Goal: Check status: Check status

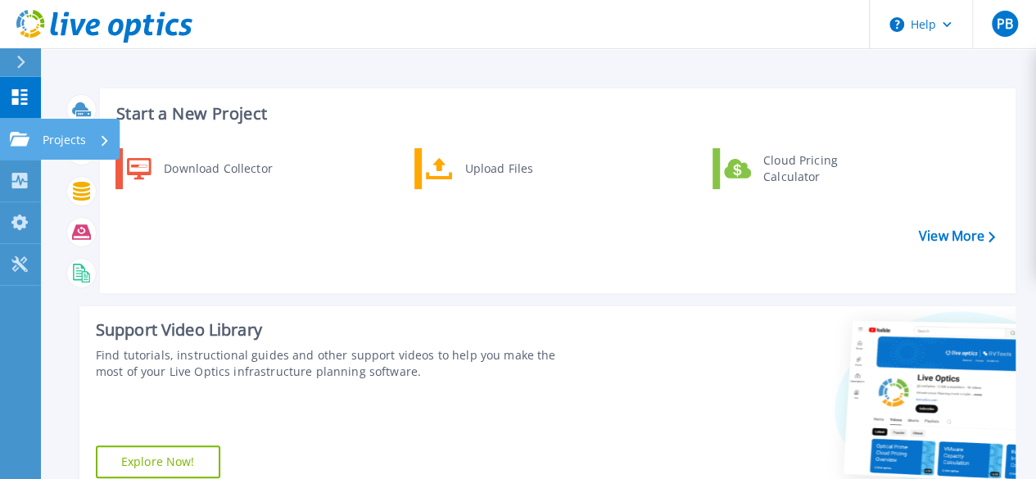
click at [22, 143] on icon at bounding box center [20, 139] width 20 height 14
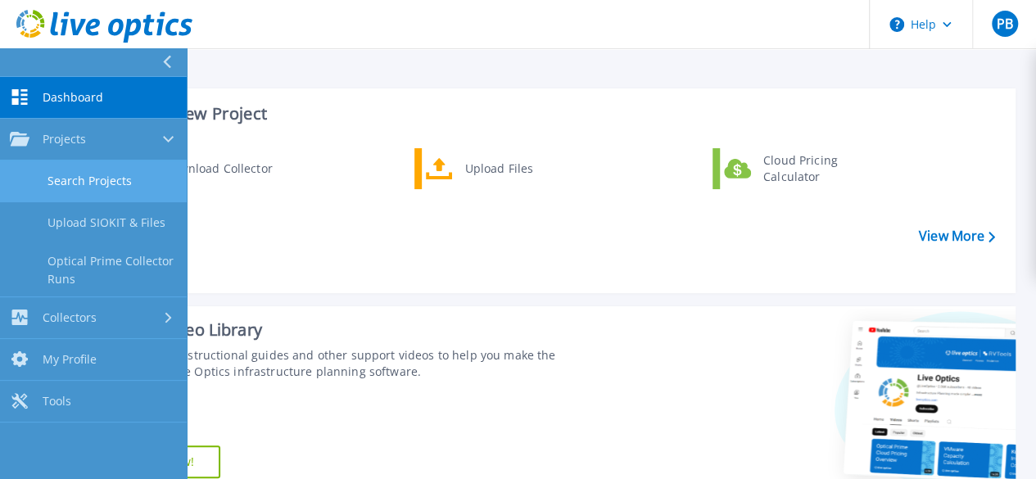
click at [100, 180] on link "Search Projects" at bounding box center [93, 182] width 187 height 42
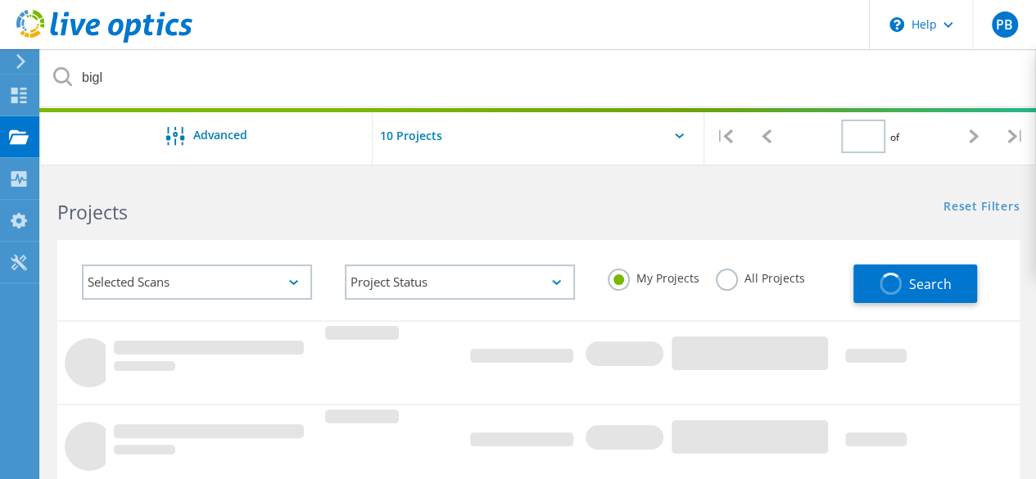
type input "1"
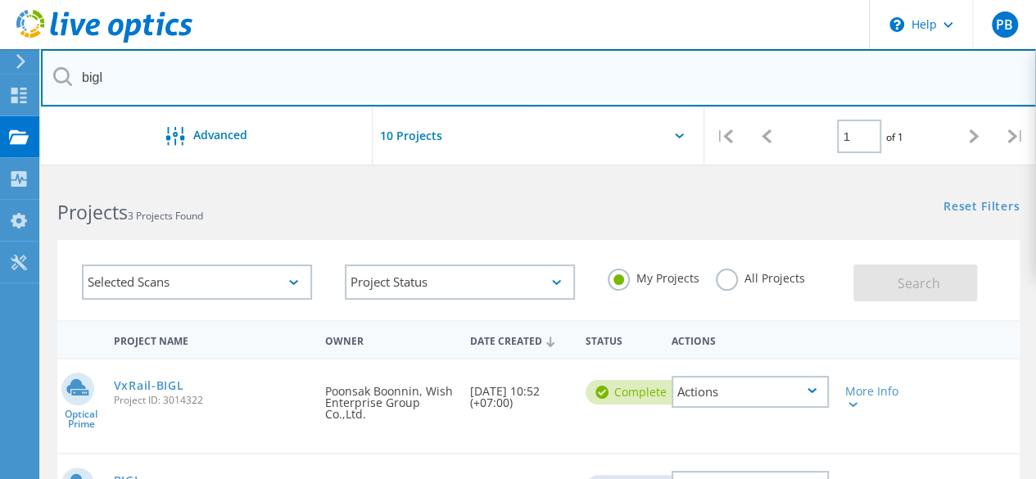
click at [133, 81] on input "bigl" at bounding box center [539, 77] width 996 height 57
drag, startPoint x: 154, startPoint y: 78, endPoint x: 60, endPoint y: 65, distance: 95.1
click at [60, 65] on input "bigl" at bounding box center [539, 77] width 996 height 57
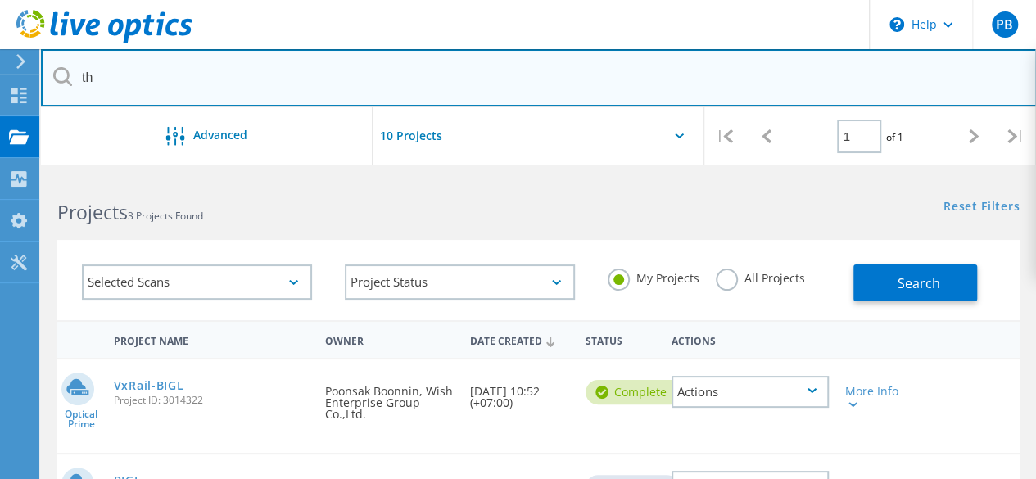
type input "t"
type input "dnt"
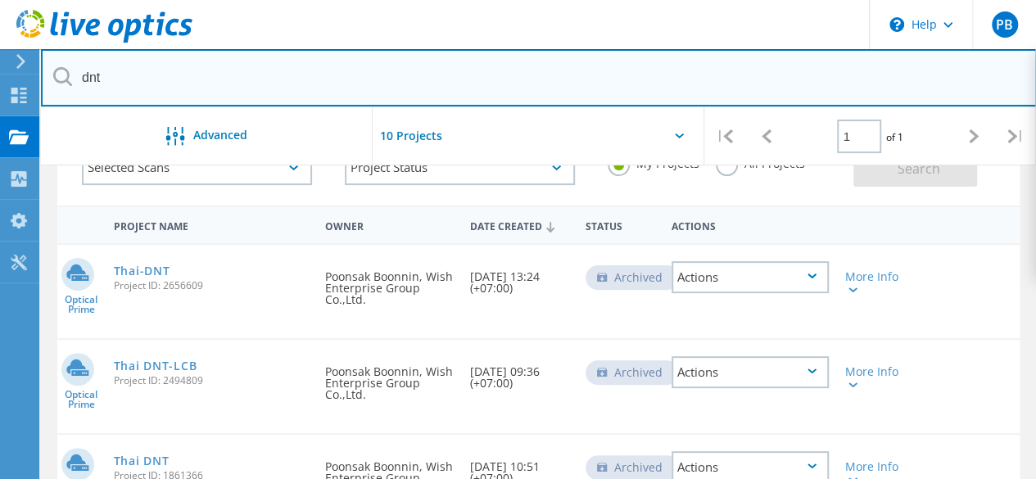
scroll to position [164, 0]
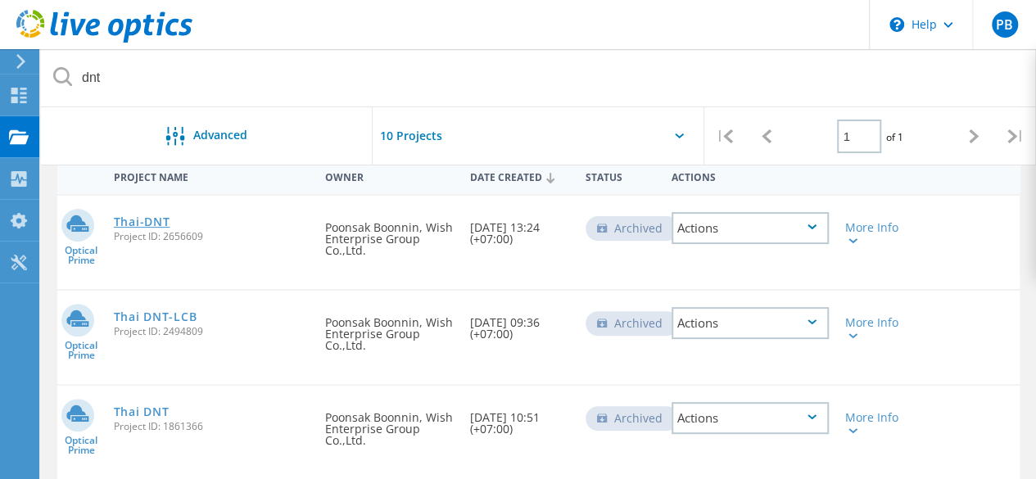
click at [134, 225] on link "Thai-DNT" at bounding box center [142, 221] width 57 height 11
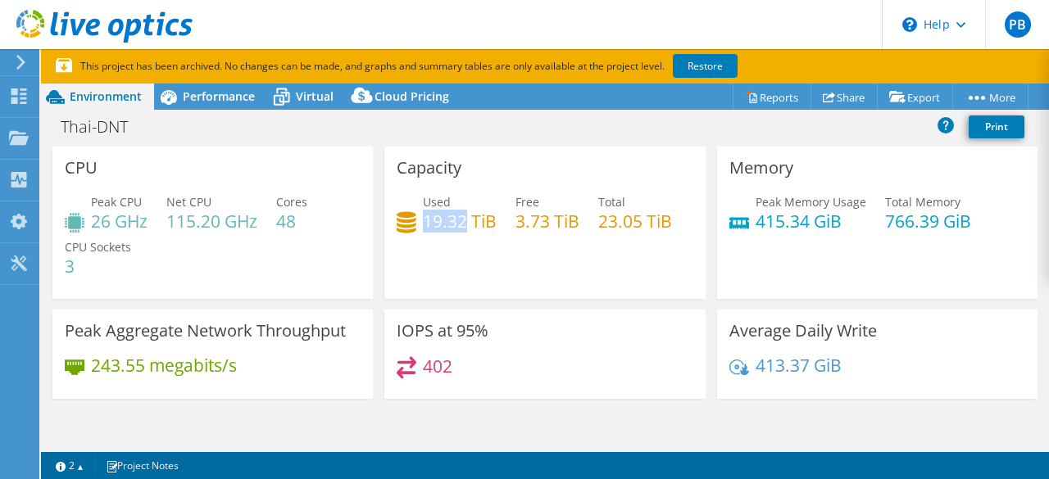
drag, startPoint x: 423, startPoint y: 224, endPoint x: 460, endPoint y: 226, distance: 37.8
click at [460, 226] on h4 "19.32 TiB" at bounding box center [460, 221] width 74 height 18
click at [303, 107] on div "Virtual" at bounding box center [306, 97] width 79 height 26
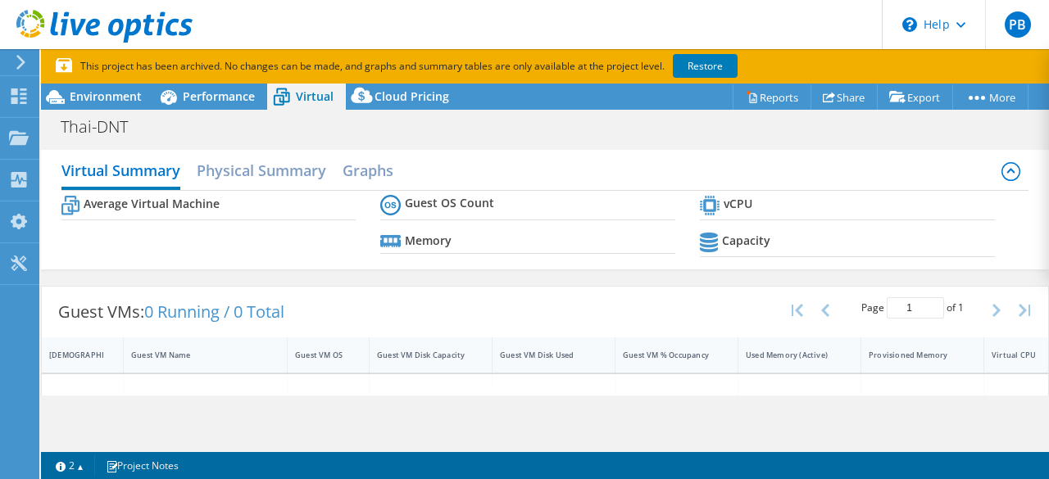
click at [311, 101] on span "Virtual" at bounding box center [315, 96] width 38 height 16
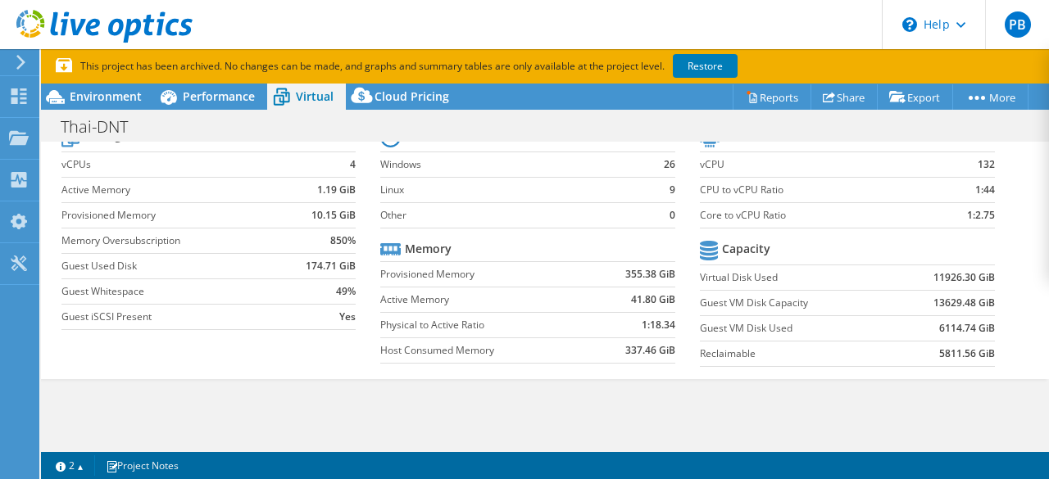
scroll to position [164, 0]
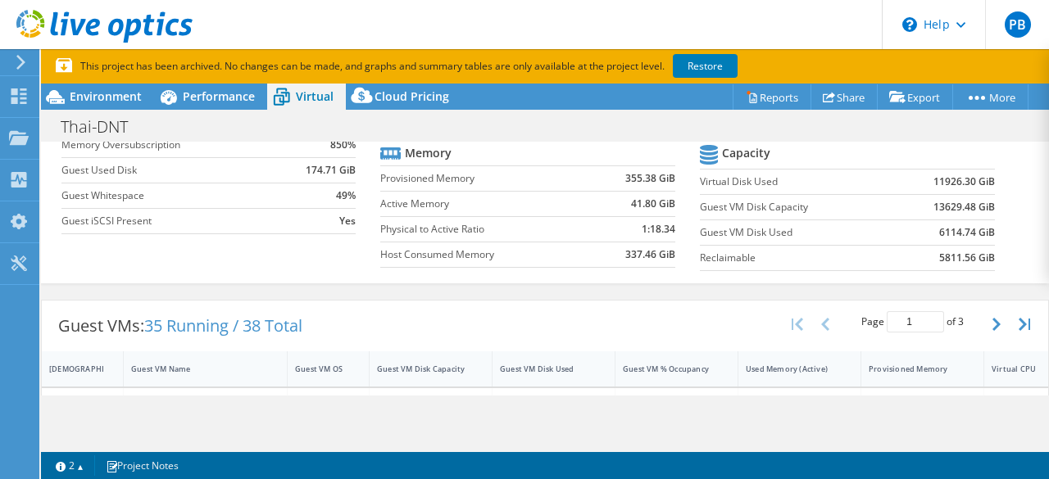
click at [605, 129] on div "Thai-DNT Print" at bounding box center [545, 126] width 1008 height 30
click at [673, 273] on div "Average Virtual Machine vCPUs 4 Active Memory 1.19 GiB Provisioned Memory 10.15…" at bounding box center [545, 153] width 968 height 252
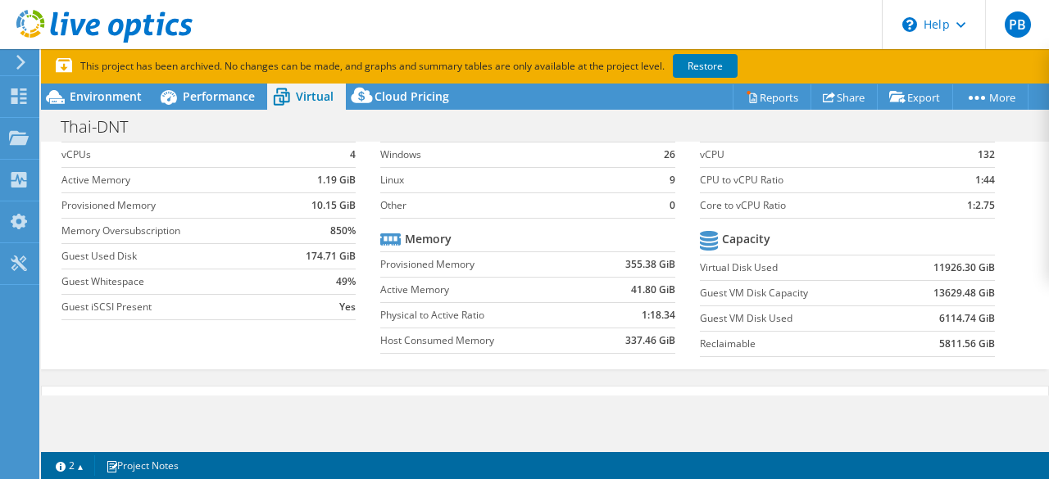
scroll to position [0, 0]
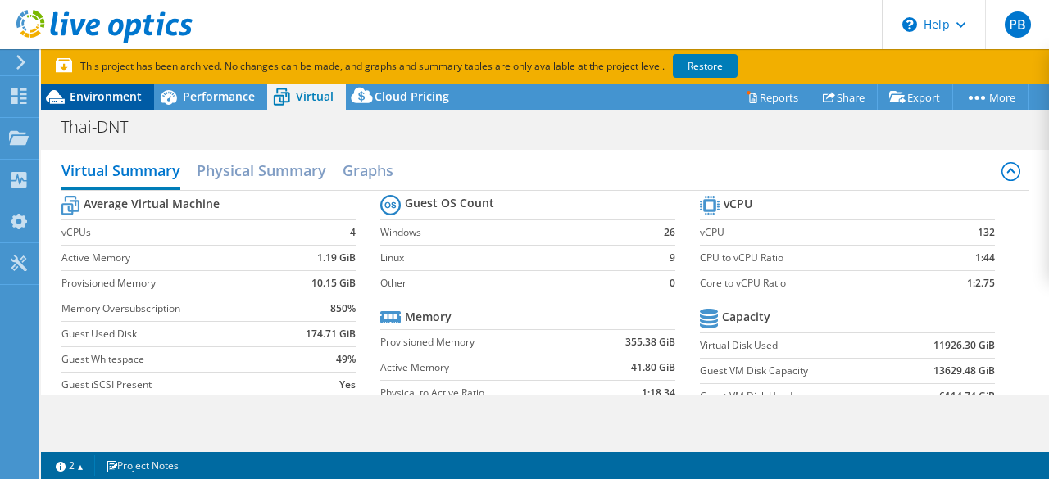
click at [123, 90] on span "Environment" at bounding box center [106, 96] width 72 height 16
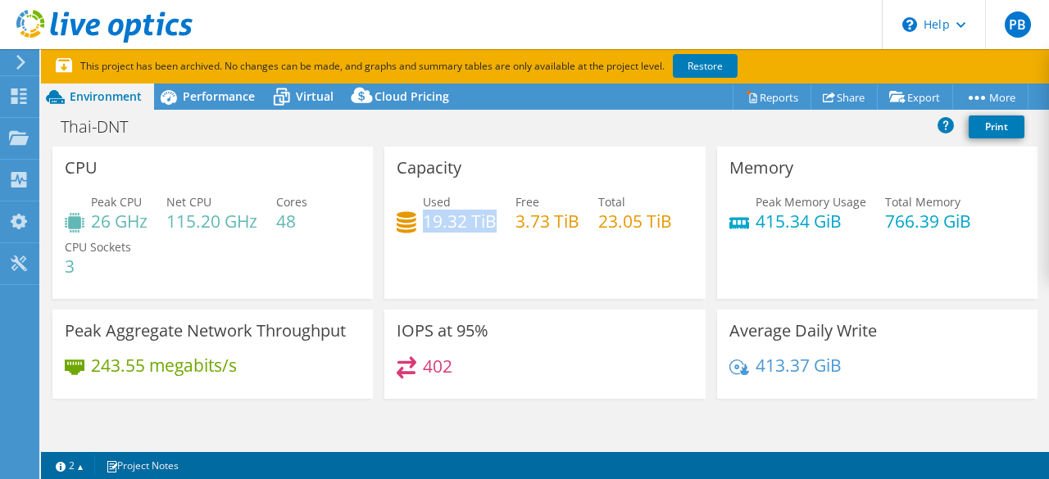
drag, startPoint x: 422, startPoint y: 219, endPoint x: 491, endPoint y: 217, distance: 68.8
click at [491, 217] on h4 "19.32 TiB" at bounding box center [460, 221] width 74 height 18
copy h4 "19.32 TiB"
